Goal: Check status: Check status

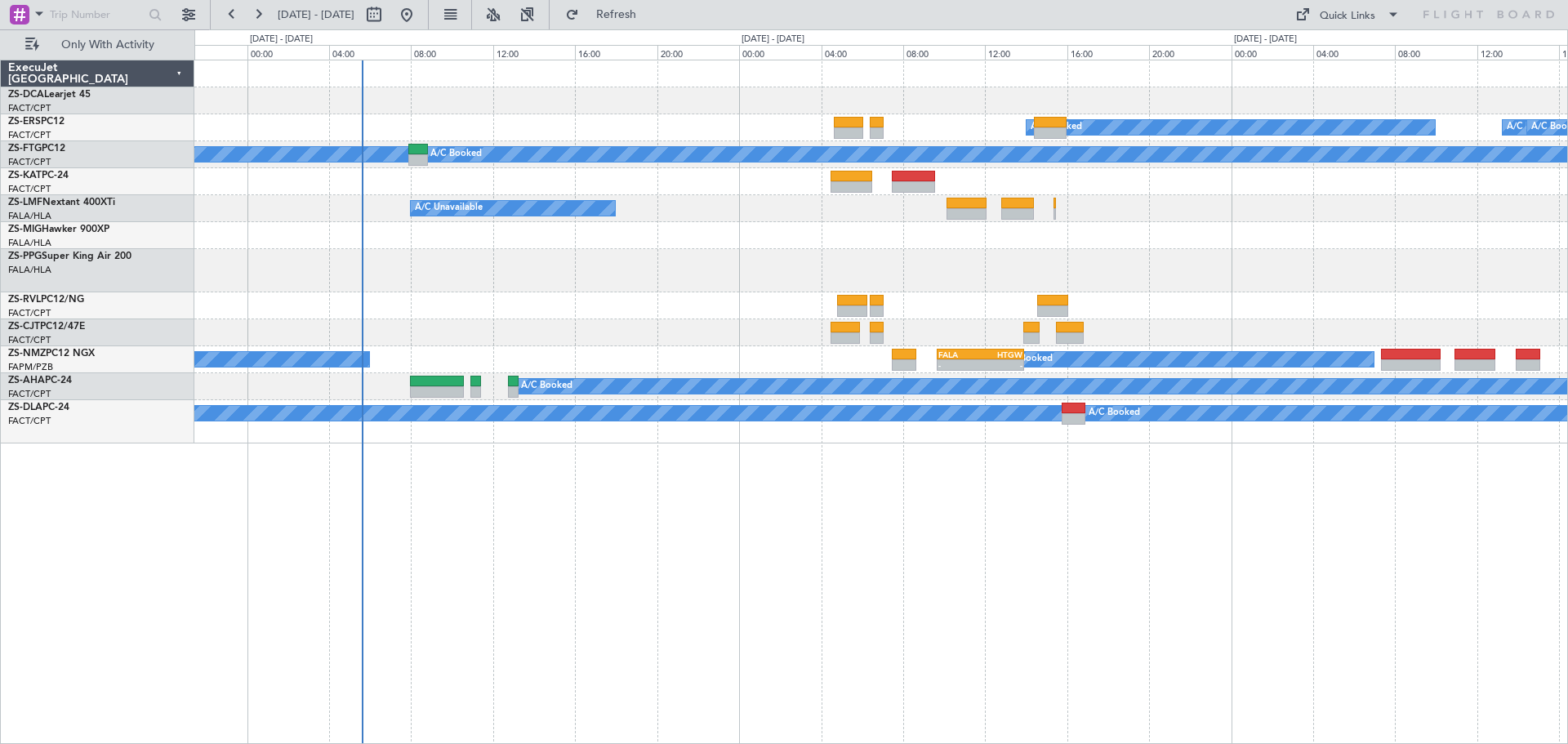
click at [781, 321] on div "- - 06:15 Z 10:26 Z FSIA 05:50 Z FQBR 10:05 Z FQBR 10:30 Z FACT 13:55 Z A/C Boo…" at bounding box center [881, 402] width 1374 height 685
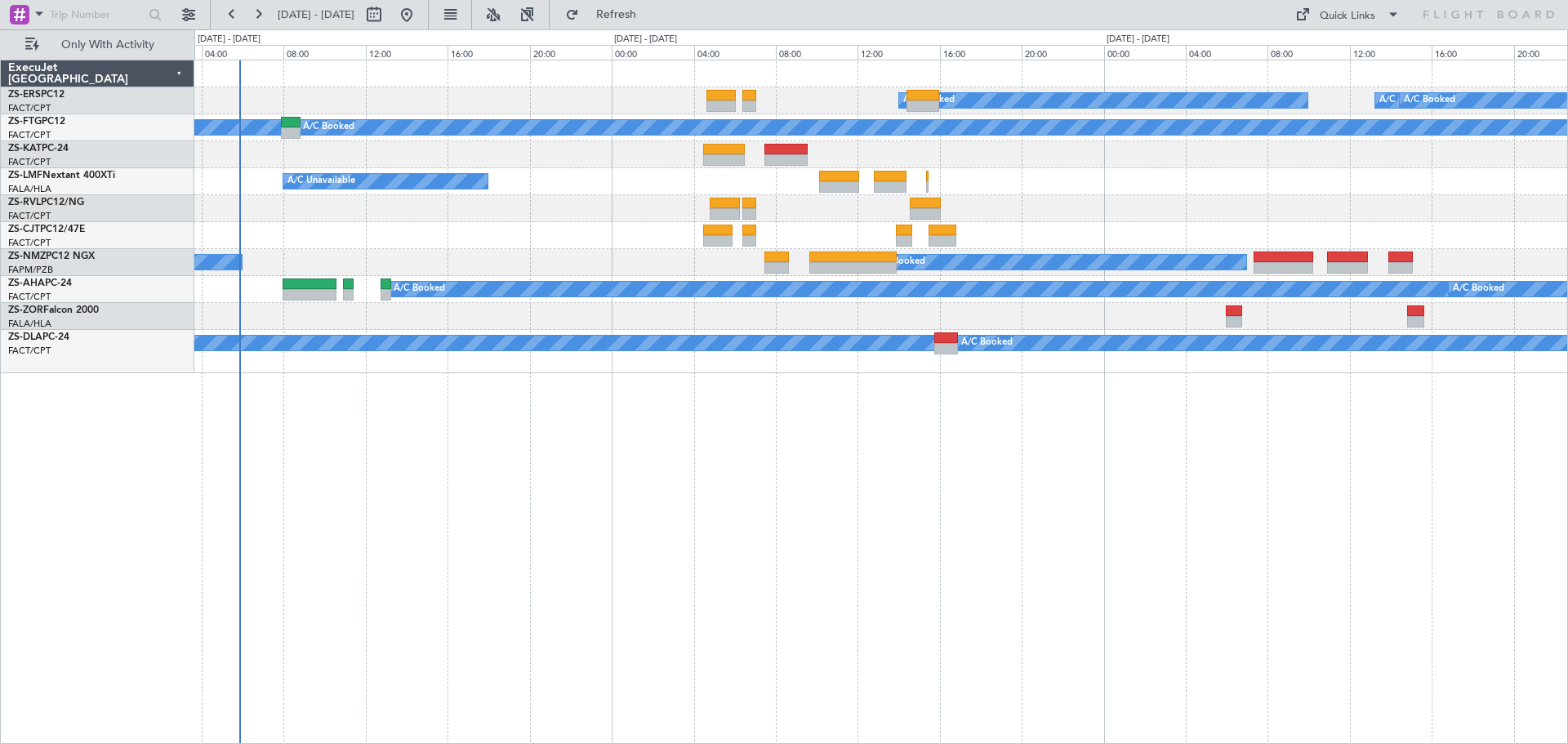
click at [781, 321] on div "A/C Booked A/C Booked A/C Booked A/C Booked A/C Booked A/C Booked A/C Booked A/…" at bounding box center [881, 402] width 1374 height 685
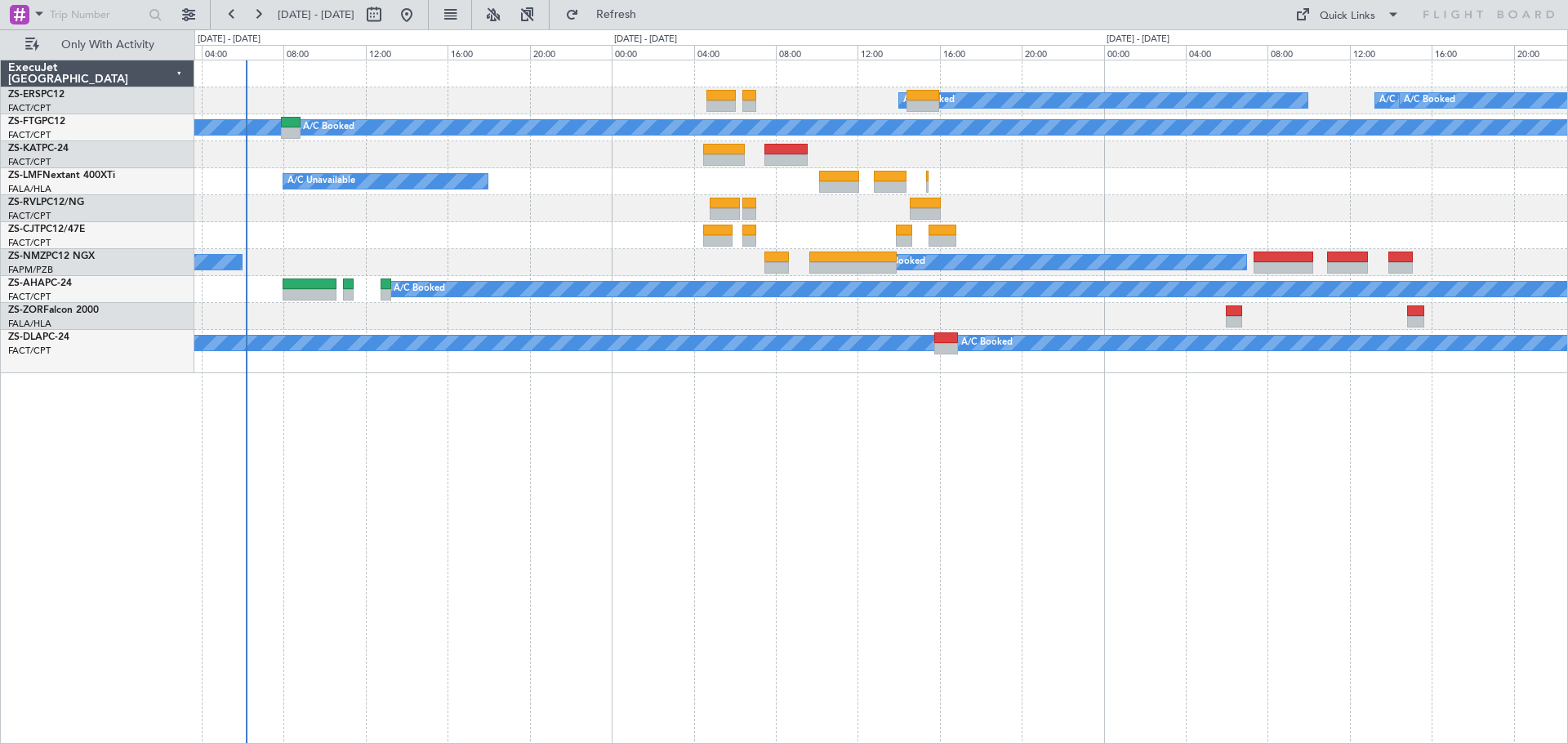
click at [744, 321] on div "A/C Booked A/C Booked A/C Booked A/C Booked A/C Booked A/C Booked A/C Booked A/…" at bounding box center [881, 402] width 1374 height 685
click at [781, 321] on div "A/C Booked A/C Booked A/C Booked A/C Booked A/C Booked A/C Booked A/C Booked A/…" at bounding box center [881, 402] width 1374 height 685
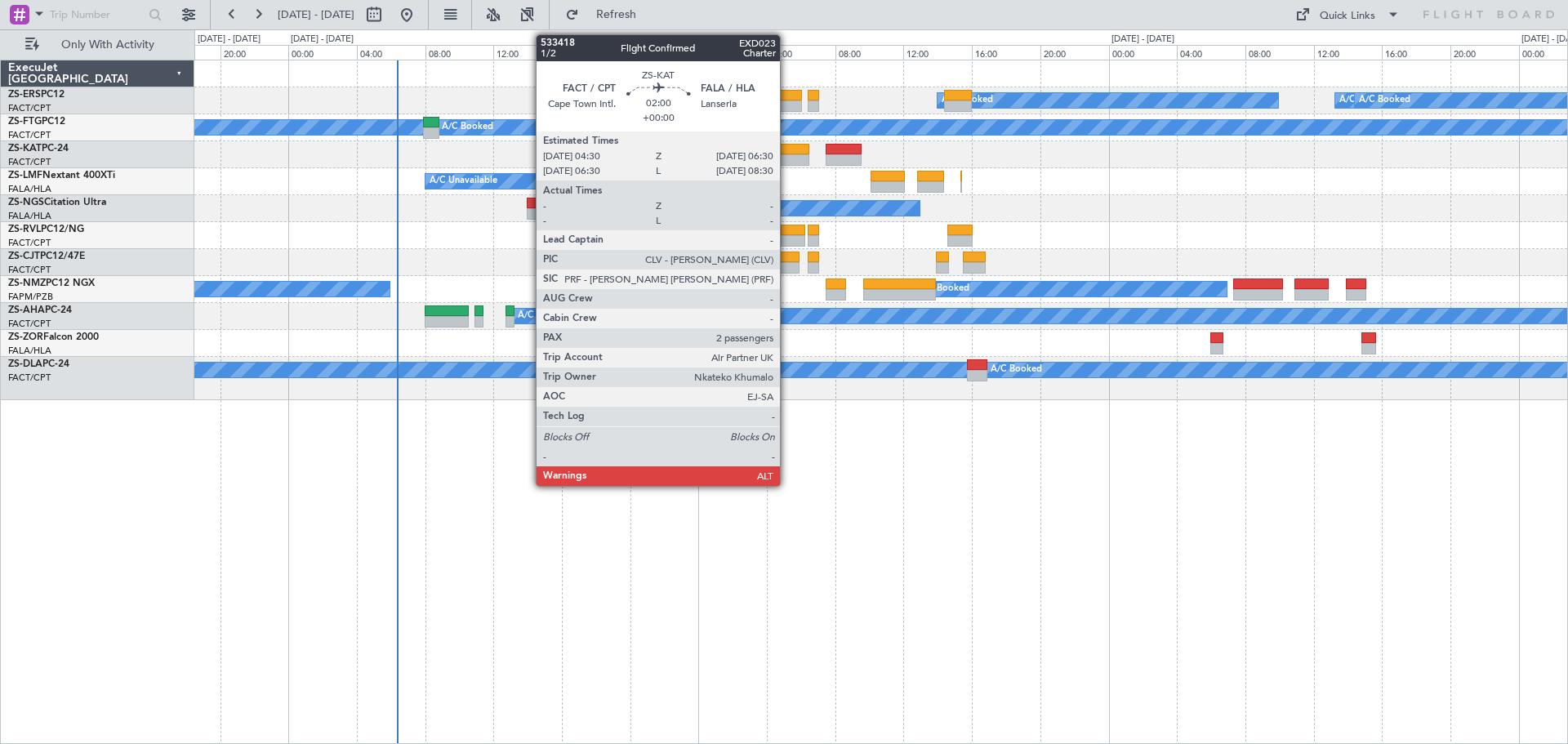
click at [781, 154] on div at bounding box center [793, 149] width 34 height 11
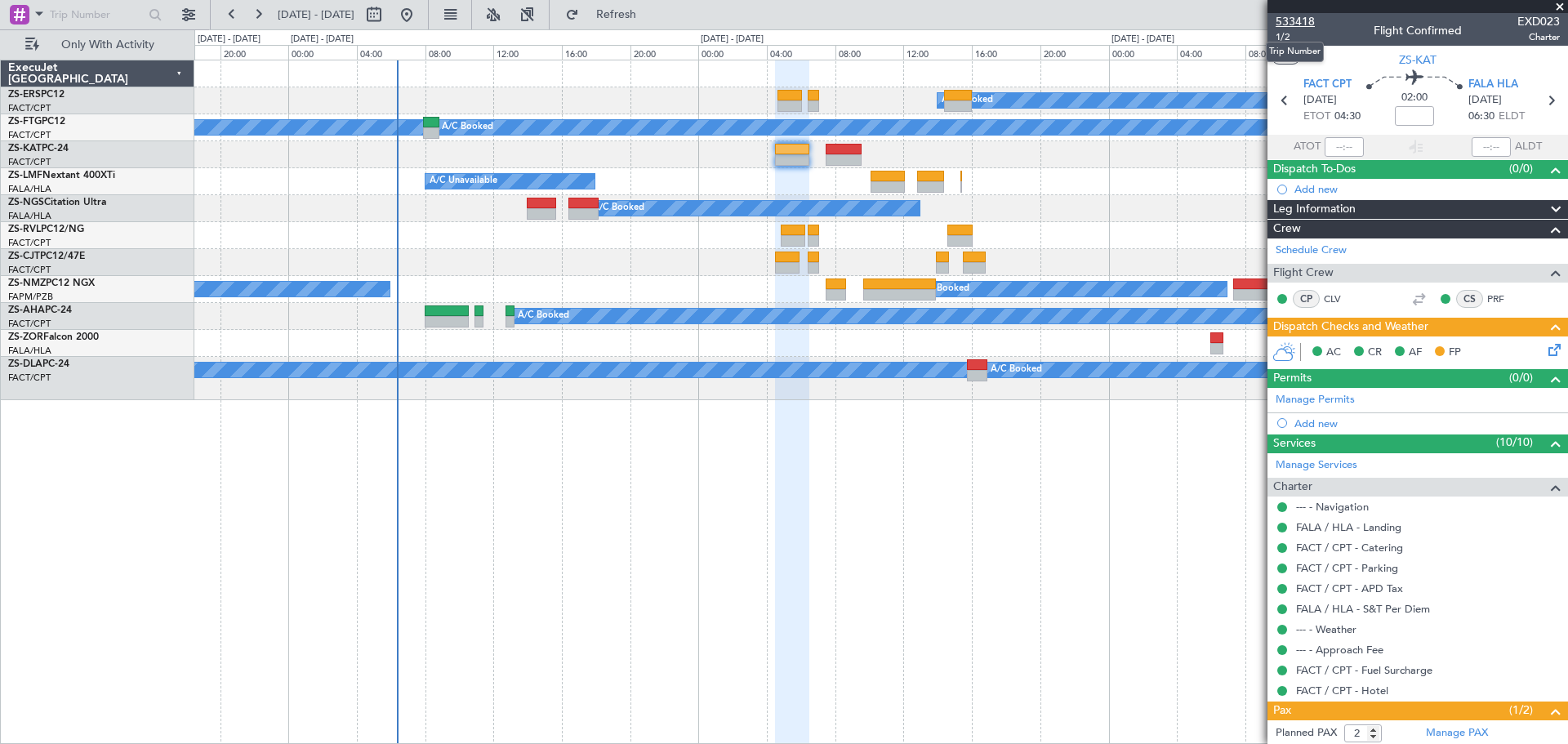
click at [781, 18] on span "533418" at bounding box center [1295, 22] width 40 height 17
click at [781, 5] on span at bounding box center [1559, 7] width 16 height 15
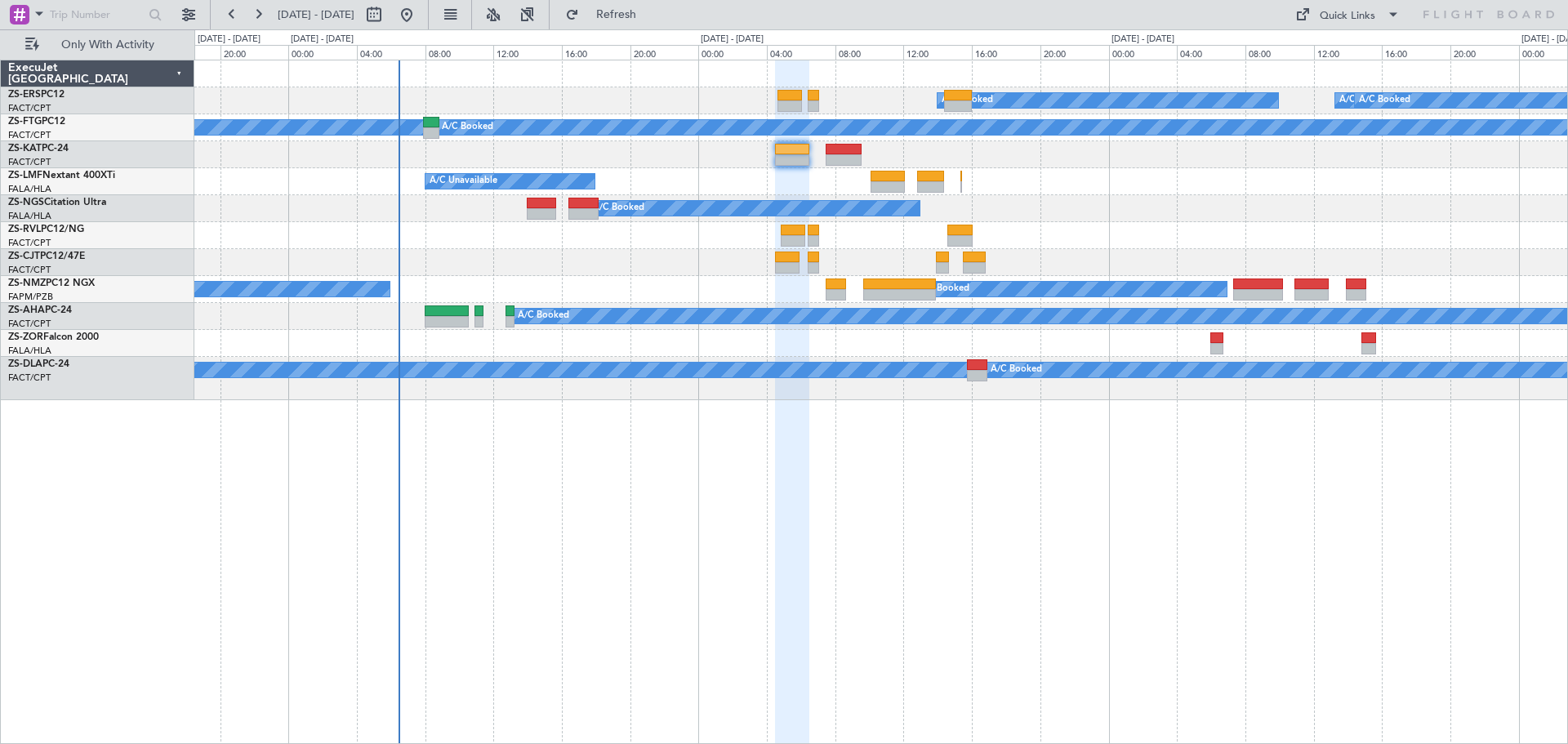
type input "0"
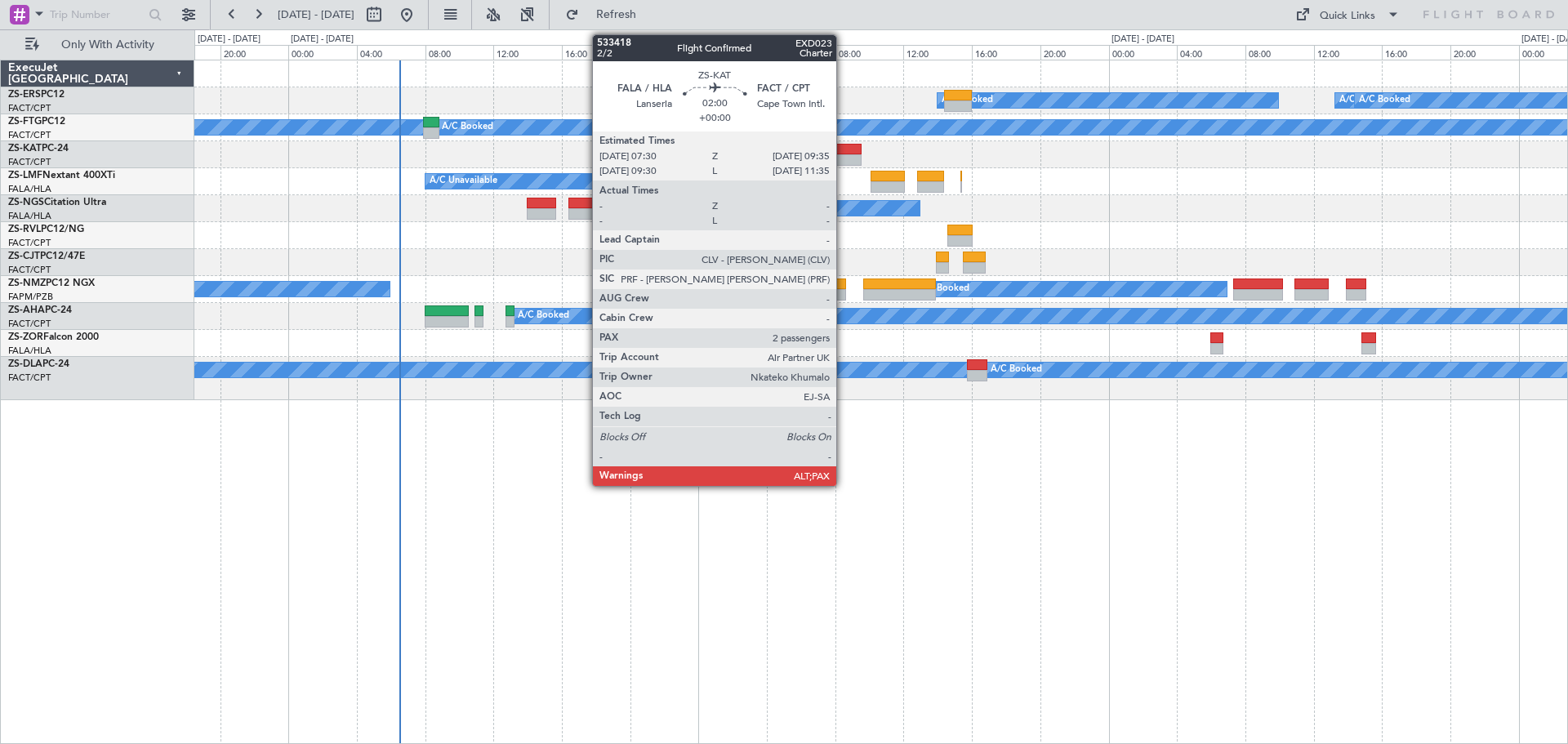
click at [781, 156] on div at bounding box center [843, 160] width 36 height 11
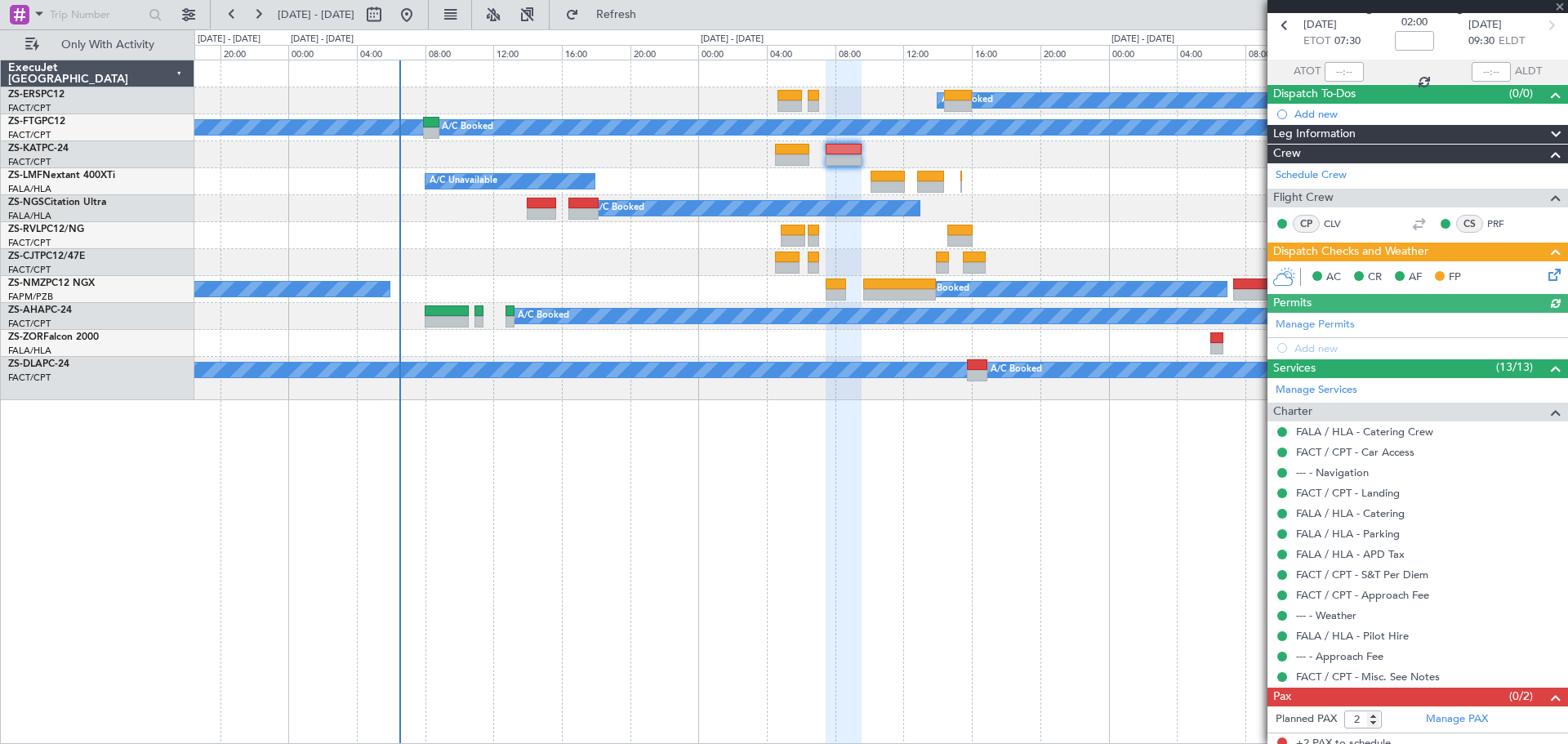
scroll to position [85, 0]
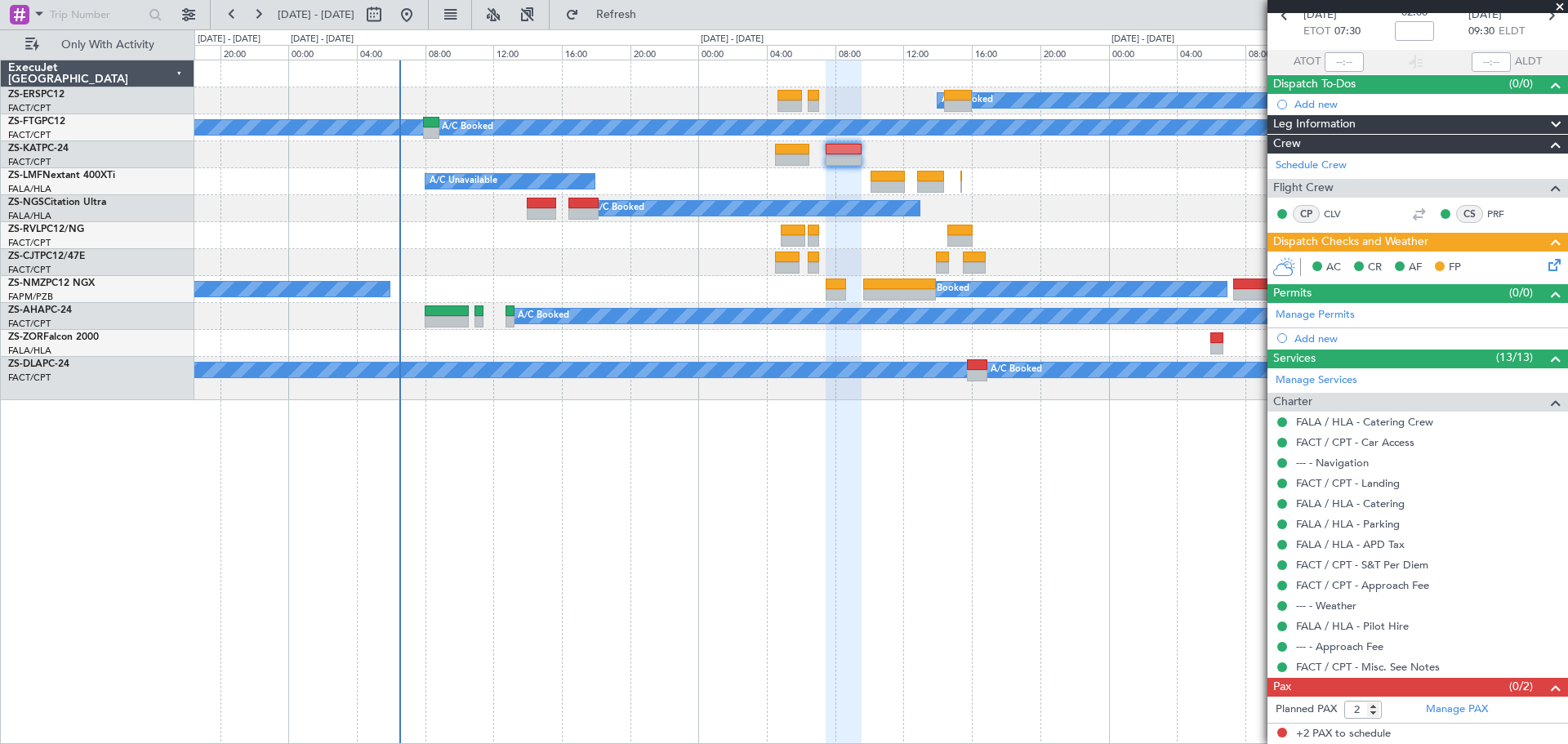
click at [781, 9] on span at bounding box center [1559, 7] width 16 height 15
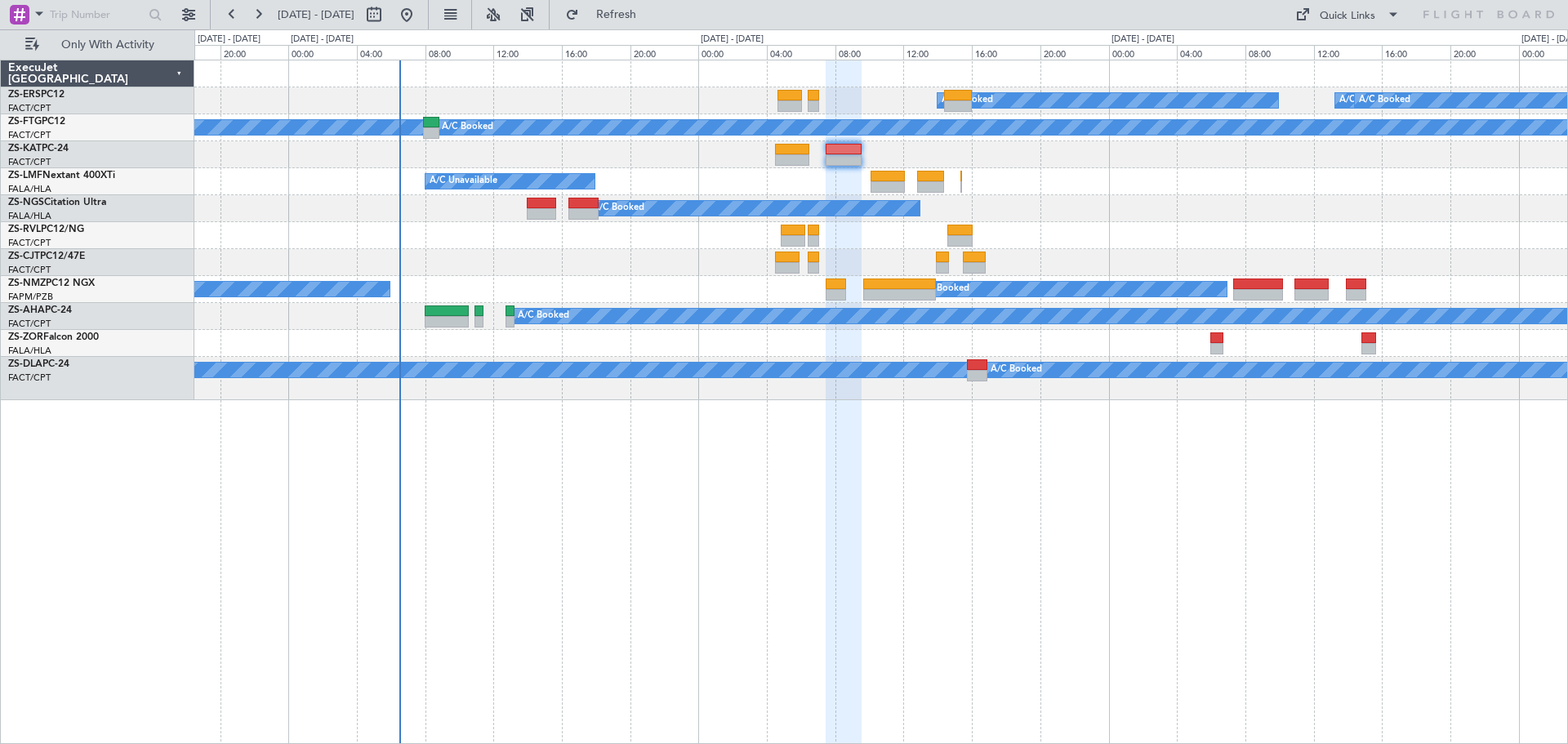
type input "0"
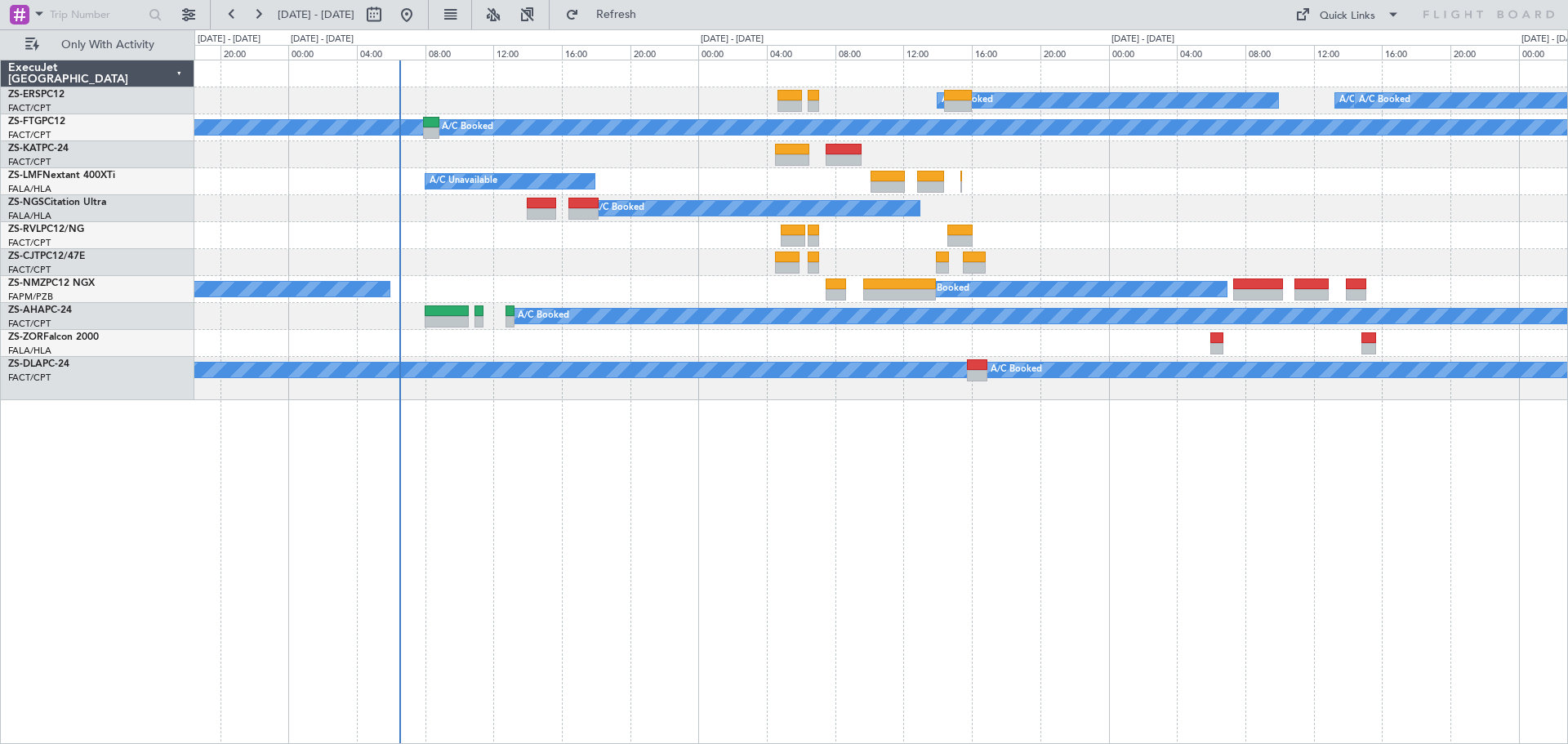
scroll to position [0, 0]
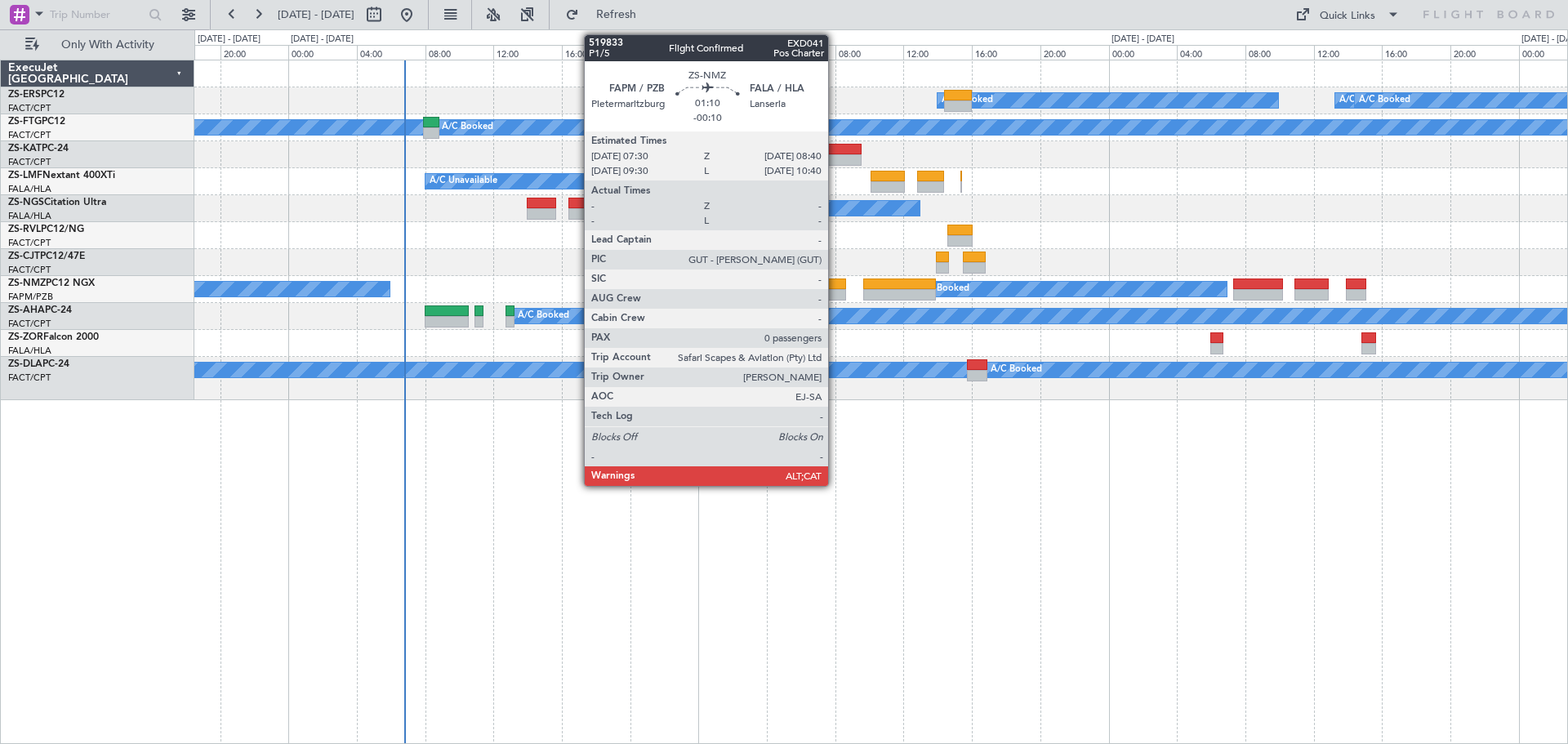
click at [781, 294] on div at bounding box center [836, 294] width 21 height 11
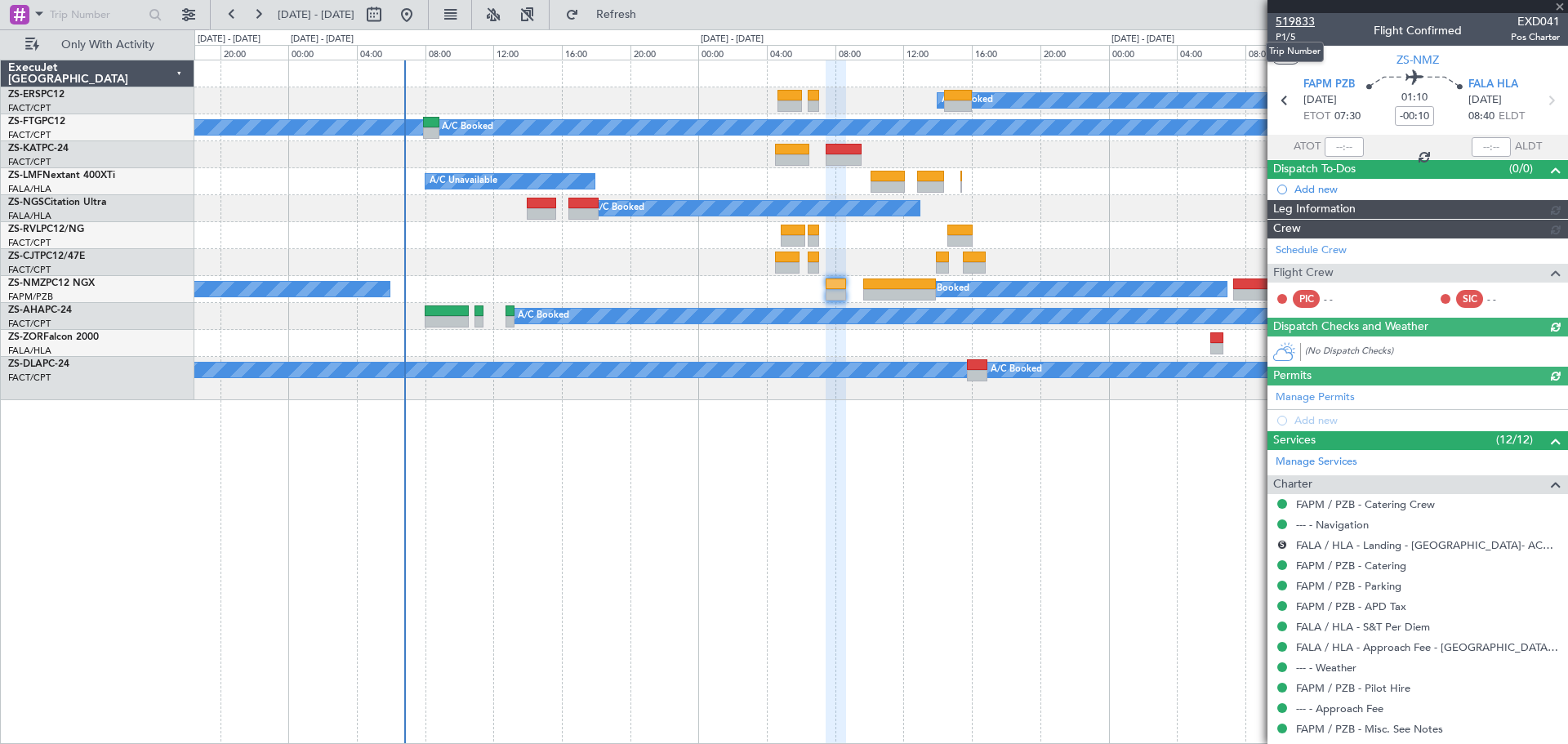
click at [781, 24] on span "519833" at bounding box center [1295, 22] width 40 height 17
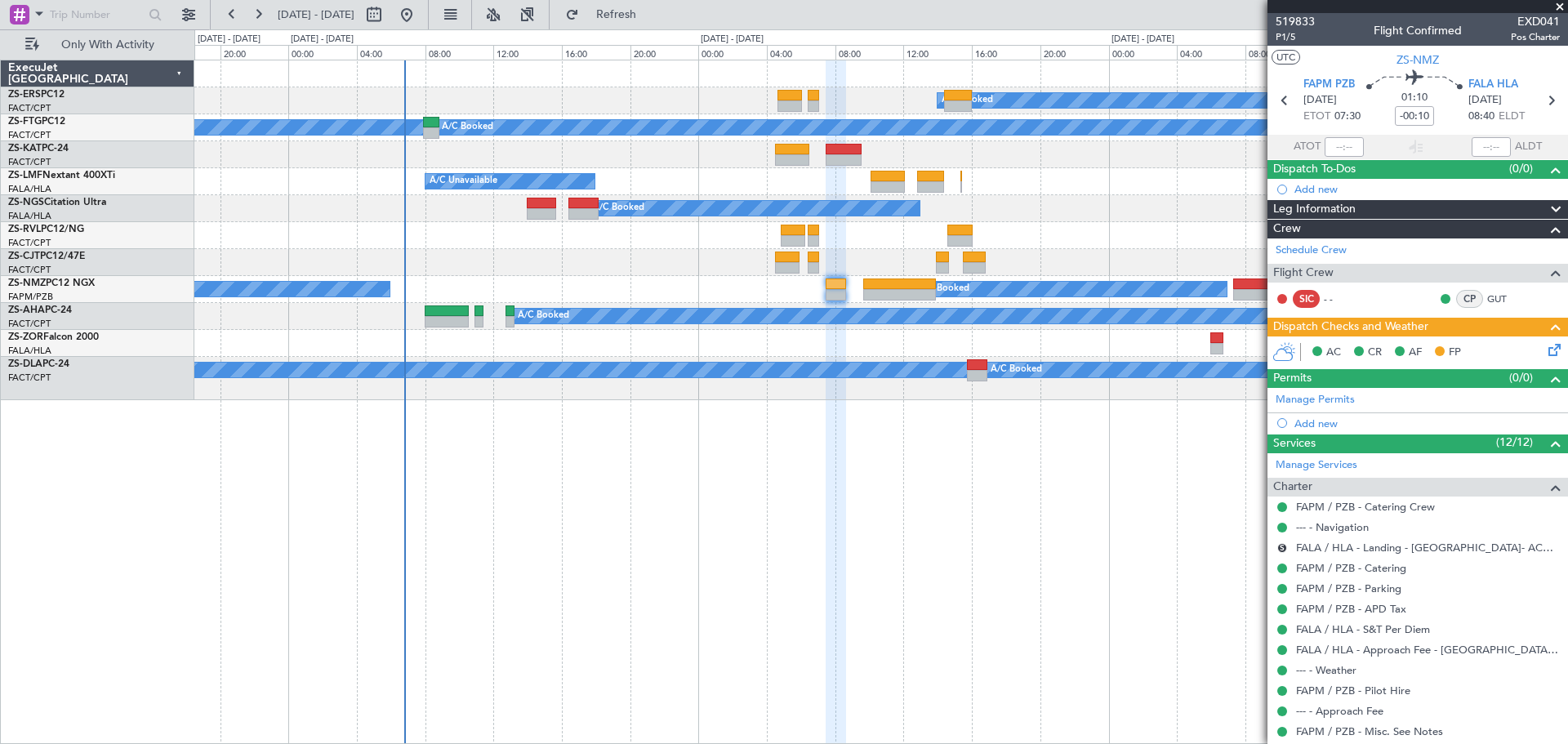
click at [781, 7] on span at bounding box center [1559, 7] width 16 height 15
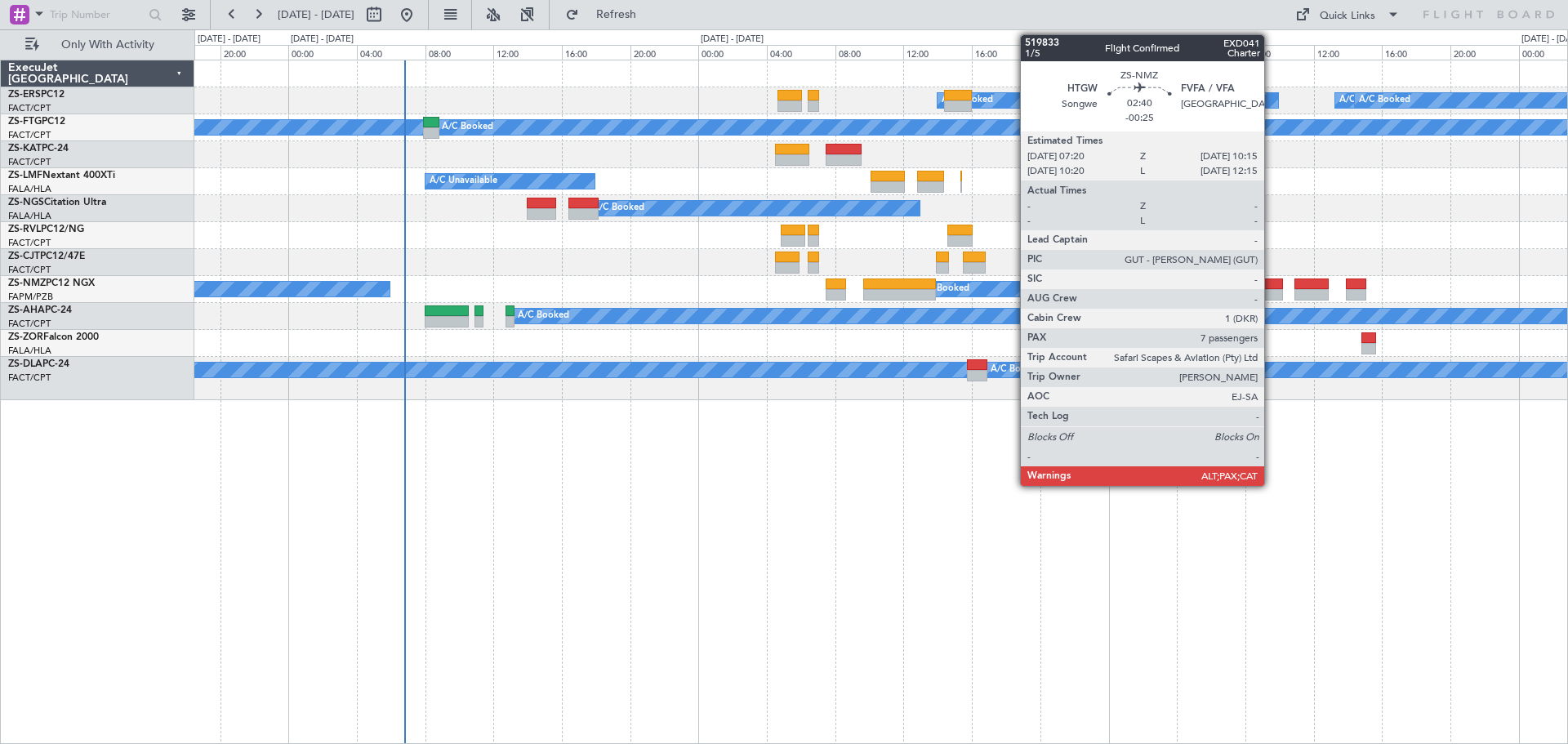
click at [781, 285] on div at bounding box center [1259, 284] width 51 height 11
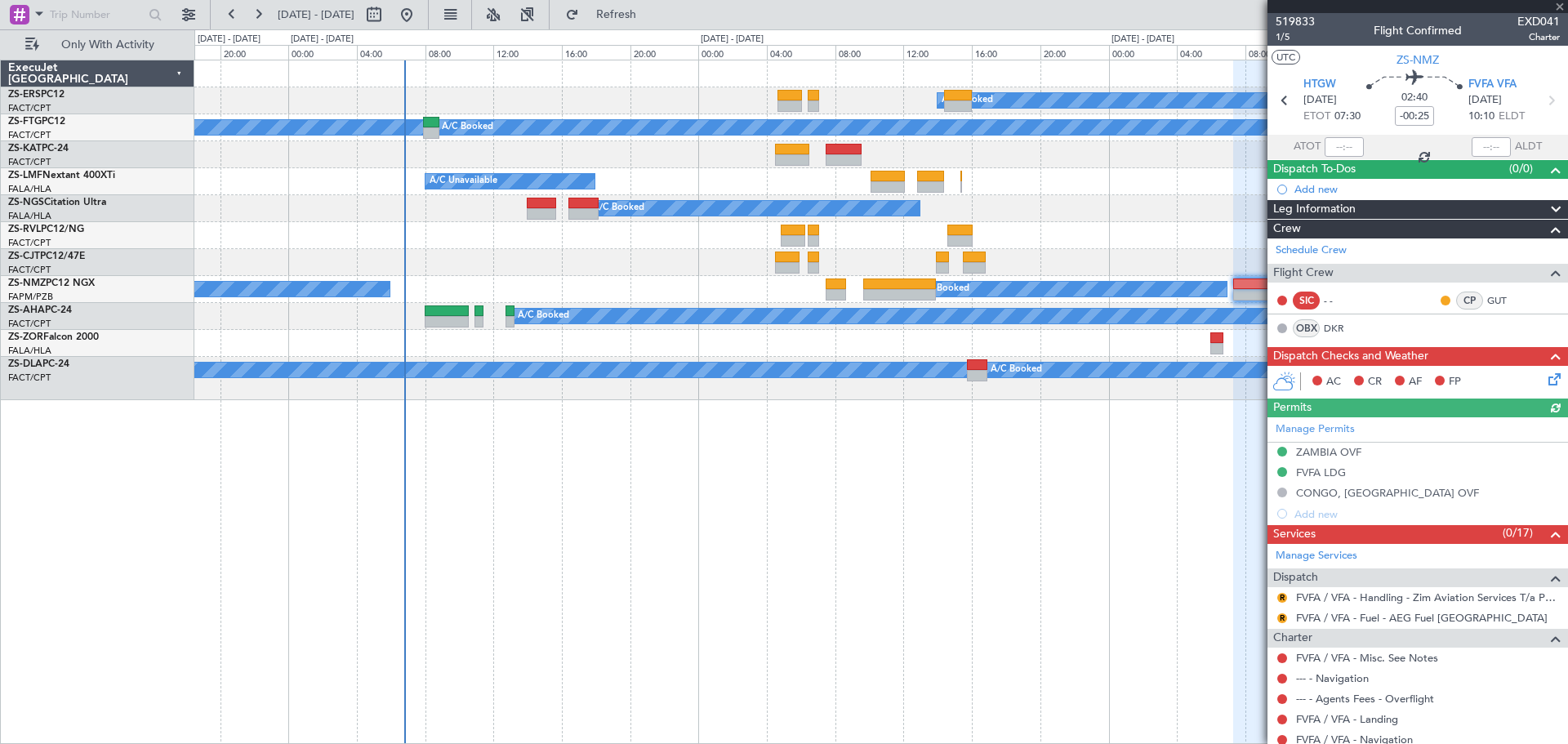
click at [781, 7] on div at bounding box center [1418, 6] width 301 height 13
click at [781, 8] on span at bounding box center [1559, 7] width 16 height 15
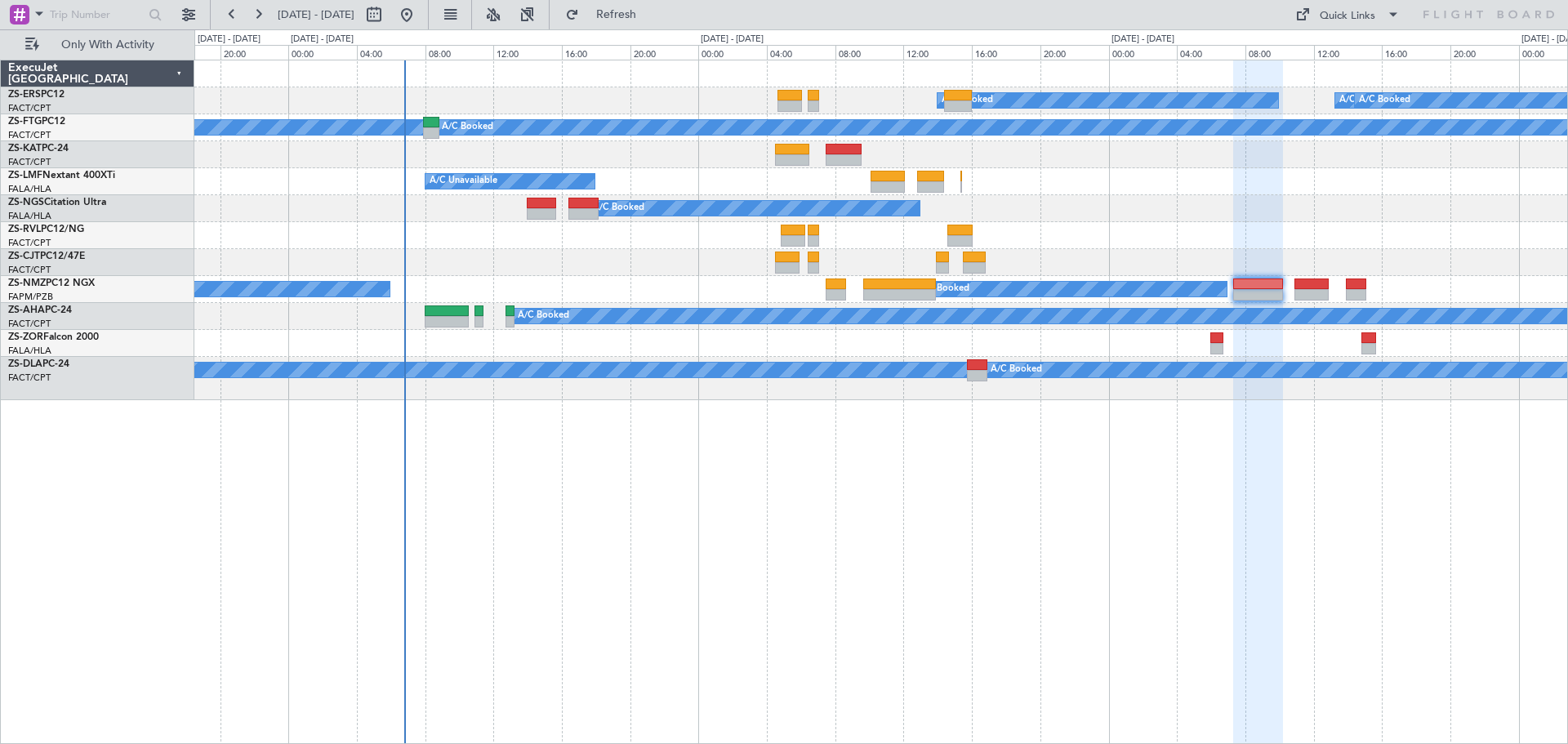
type input "0"
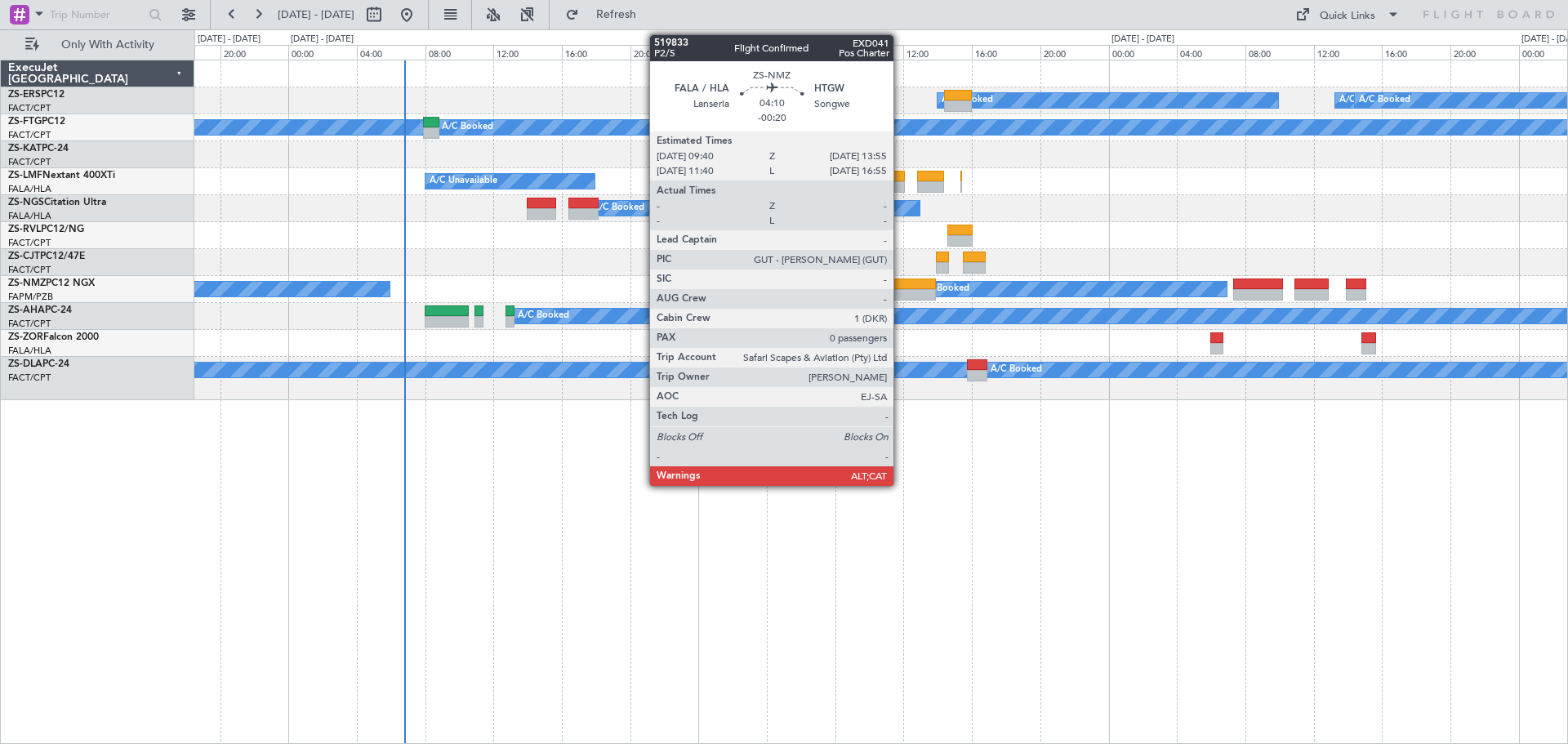
click at [781, 286] on div at bounding box center [899, 284] width 73 height 11
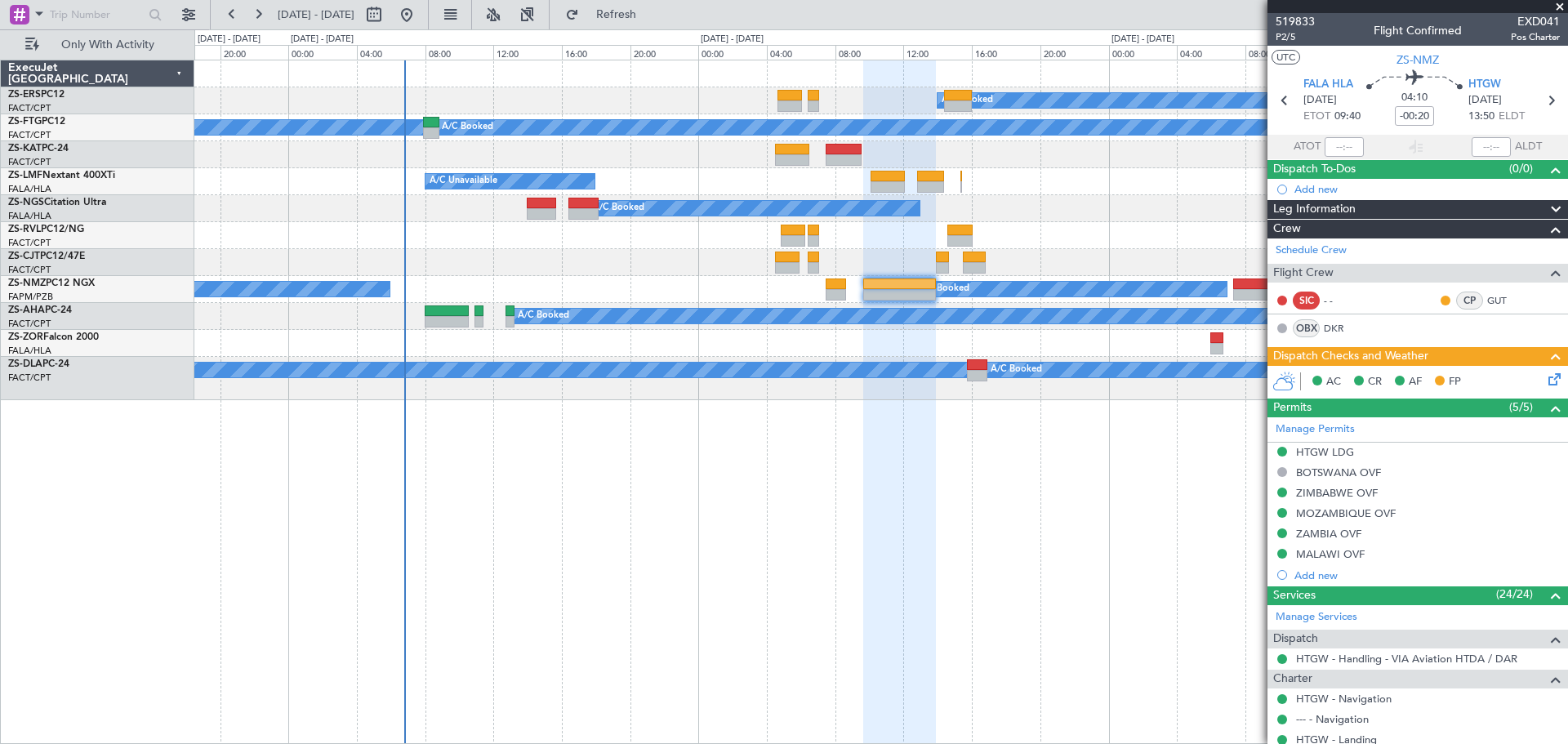
click at [781, 9] on span at bounding box center [1559, 7] width 16 height 15
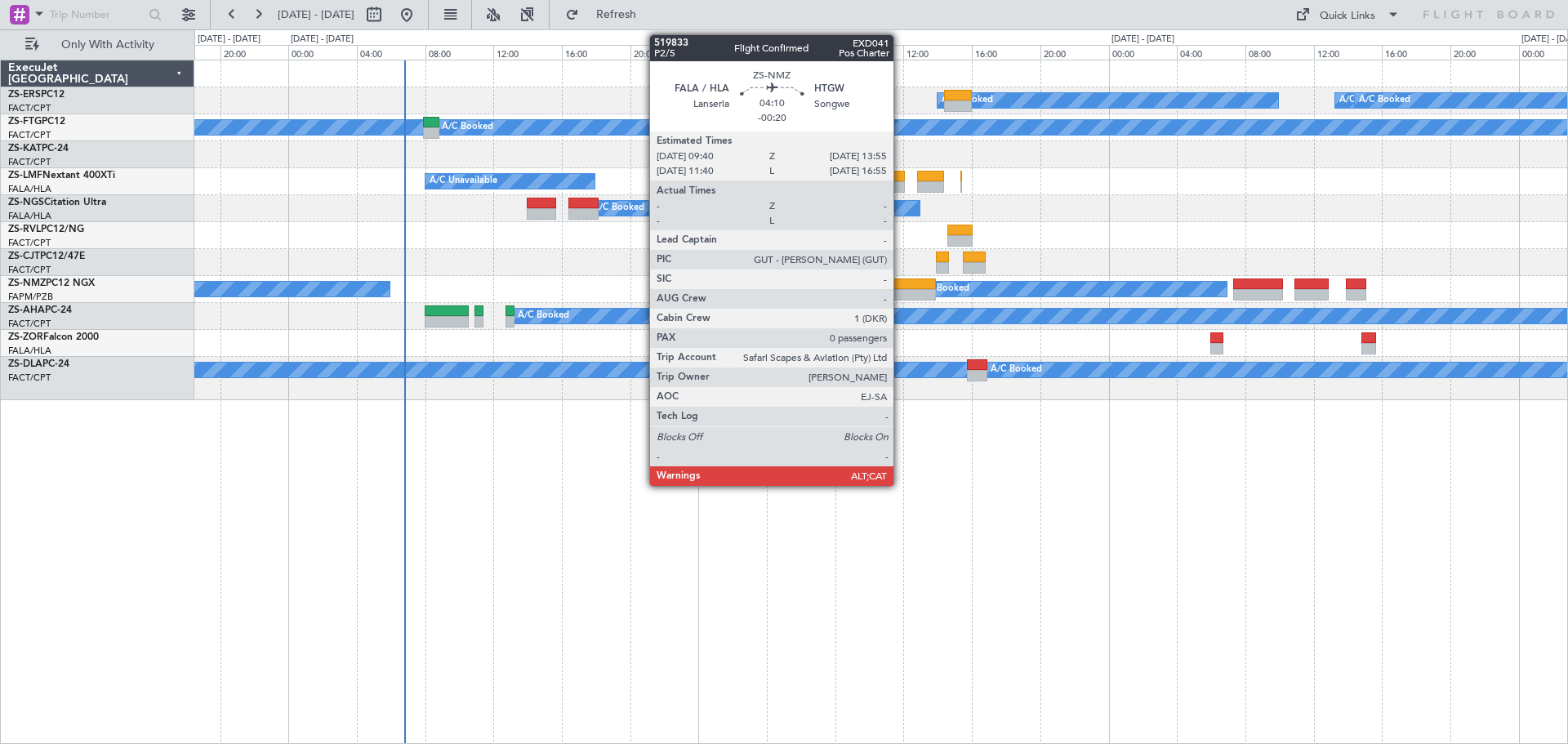
click at [781, 290] on div at bounding box center [899, 294] width 73 height 11
